Goal: Task Accomplishment & Management: Manage account settings

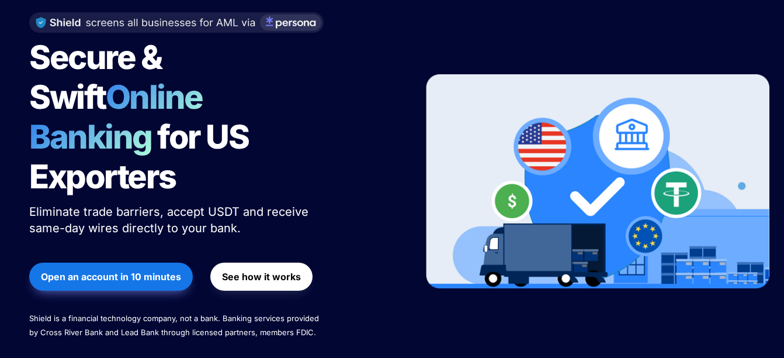
scroll to position [136, 0]
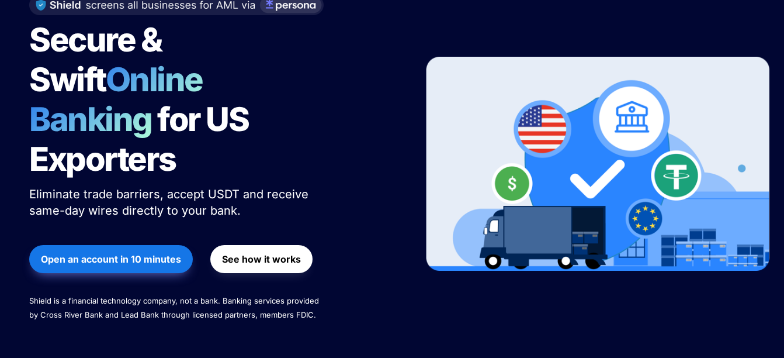
click at [89, 245] on button "Open an account in 10 minutes" at bounding box center [111, 259] width 164 height 28
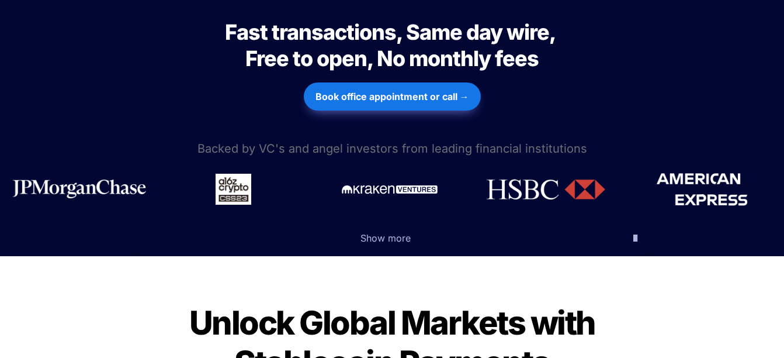
scroll to position [535, 0]
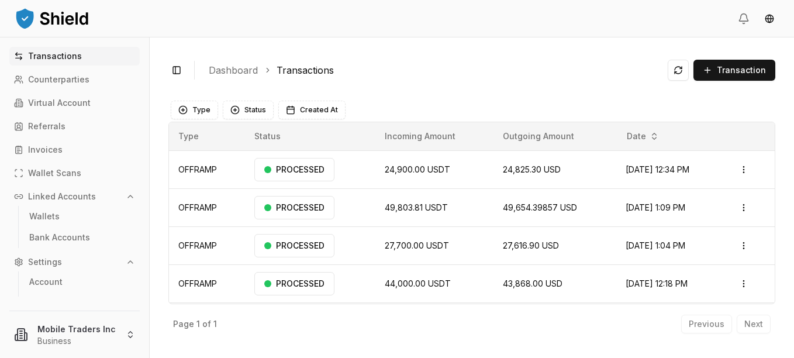
scroll to position [38, 0]
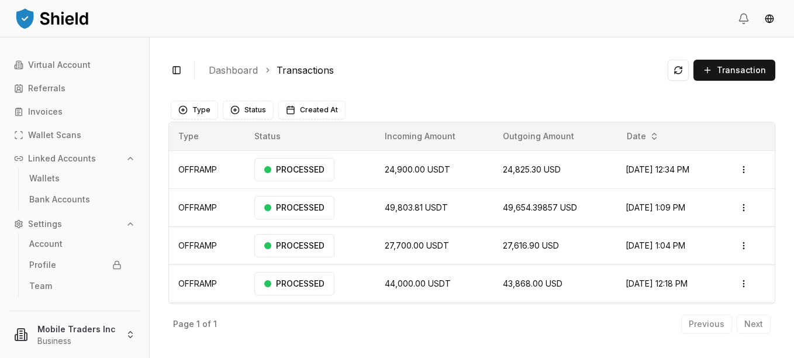
drag, startPoint x: 564, startPoint y: 0, endPoint x: 378, endPoint y: 17, distance: 187.2
click at [378, 17] on header at bounding box center [397, 18] width 794 height 37
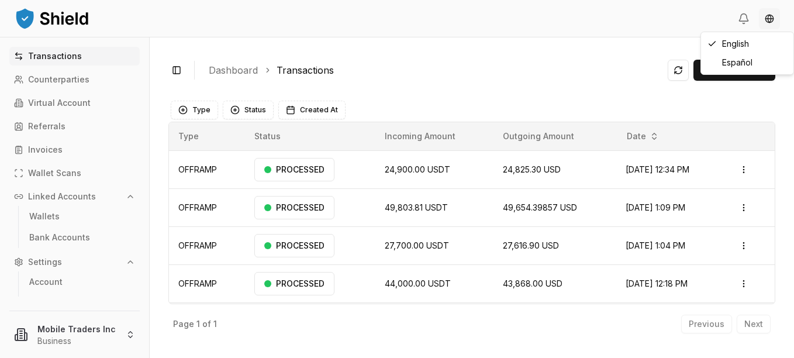
click at [767, 17] on html "Transactions Counterparties Virtual Account Referrals Invoices Wallet Scans Lin…" at bounding box center [397, 179] width 794 height 358
click at [29, 20] on html "Transactions Counterparties Virtual Account Referrals Invoices Wallet Scans Lin…" at bounding box center [397, 179] width 794 height 358
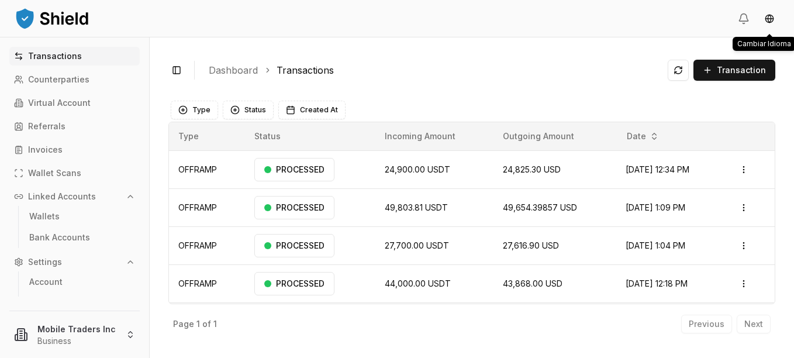
click at [39, 22] on img at bounding box center [52, 17] width 76 height 23
click at [61, 335] on html "Transactions Counterparties Virtual Account Referrals Invoices Wallet Scans Lin…" at bounding box center [397, 179] width 794 height 358
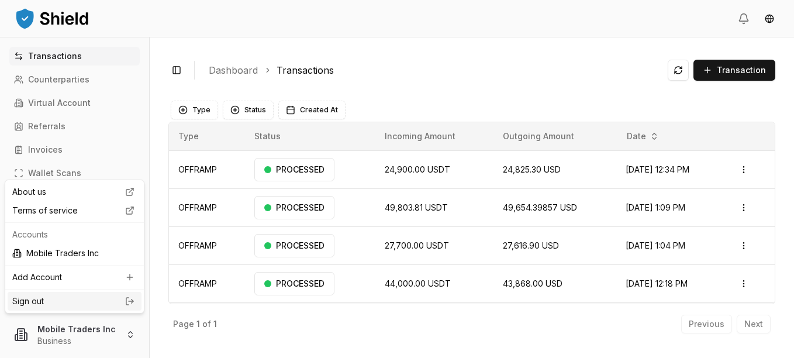
click at [42, 296] on link "Sign out" at bounding box center [74, 301] width 124 height 12
